Goal: Information Seeking & Learning: Understand process/instructions

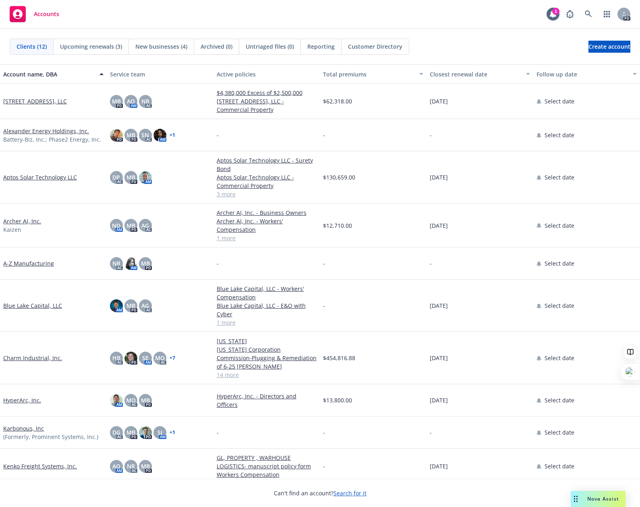
click at [597, 498] on span "Nova Assist" at bounding box center [603, 499] width 32 height 7
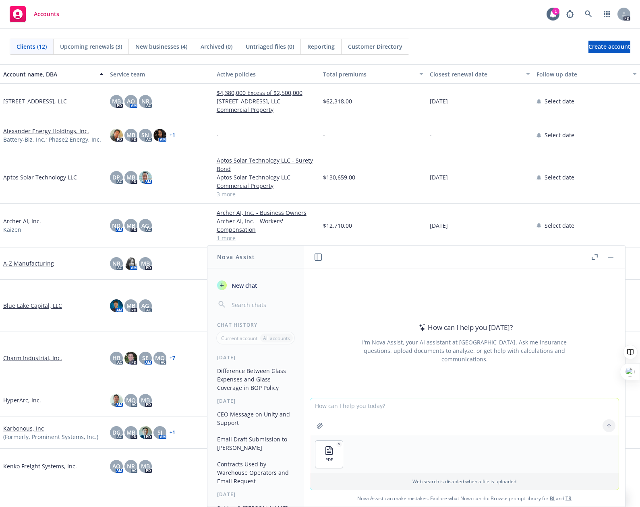
click at [358, 420] on textarea at bounding box center [464, 417] width 308 height 37
type textarea "Review the glass coverage requirement from the attached lease and draft a strat…"
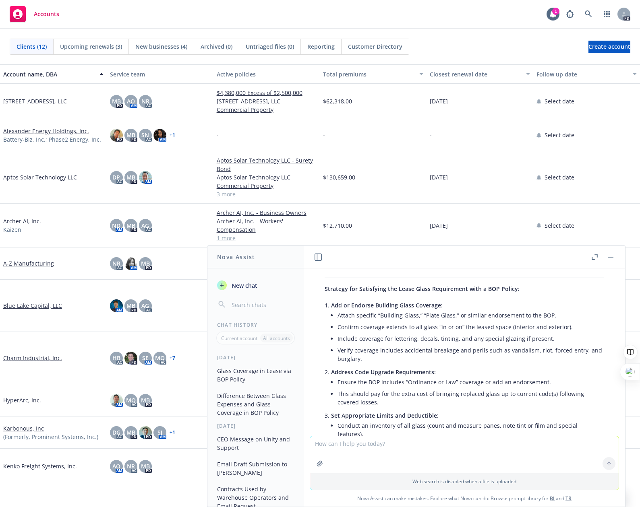
scroll to position [127, 0]
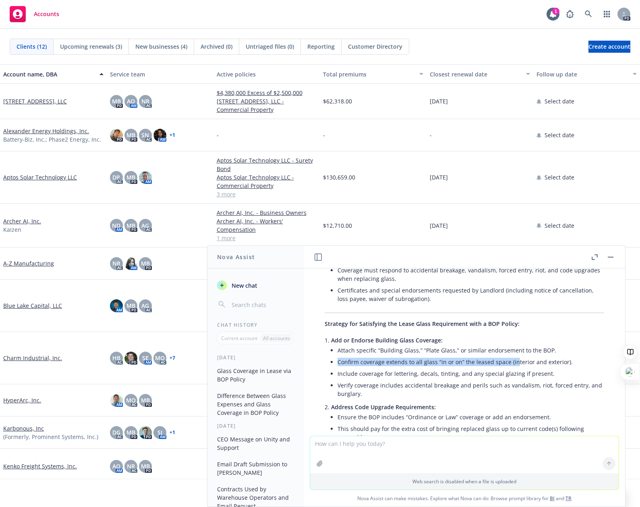
drag, startPoint x: 336, startPoint y: 366, endPoint x: 513, endPoint y: 358, distance: 177.3
click at [513, 358] on li "Add or Endorse Building Glass Coverage: Attach specific “Building Glass,” “Plat…" at bounding box center [467, 368] width 273 height 67
click at [575, 350] on li "Attach specific “Building Glass,” “Plate Glass,” or similar endorsement to the …" at bounding box center [470, 351] width 267 height 12
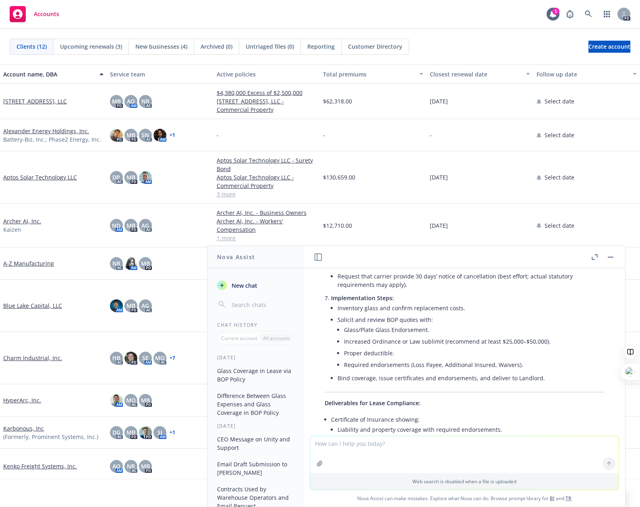
scroll to position [409, 0]
